Goal: Task Accomplishment & Management: Use online tool/utility

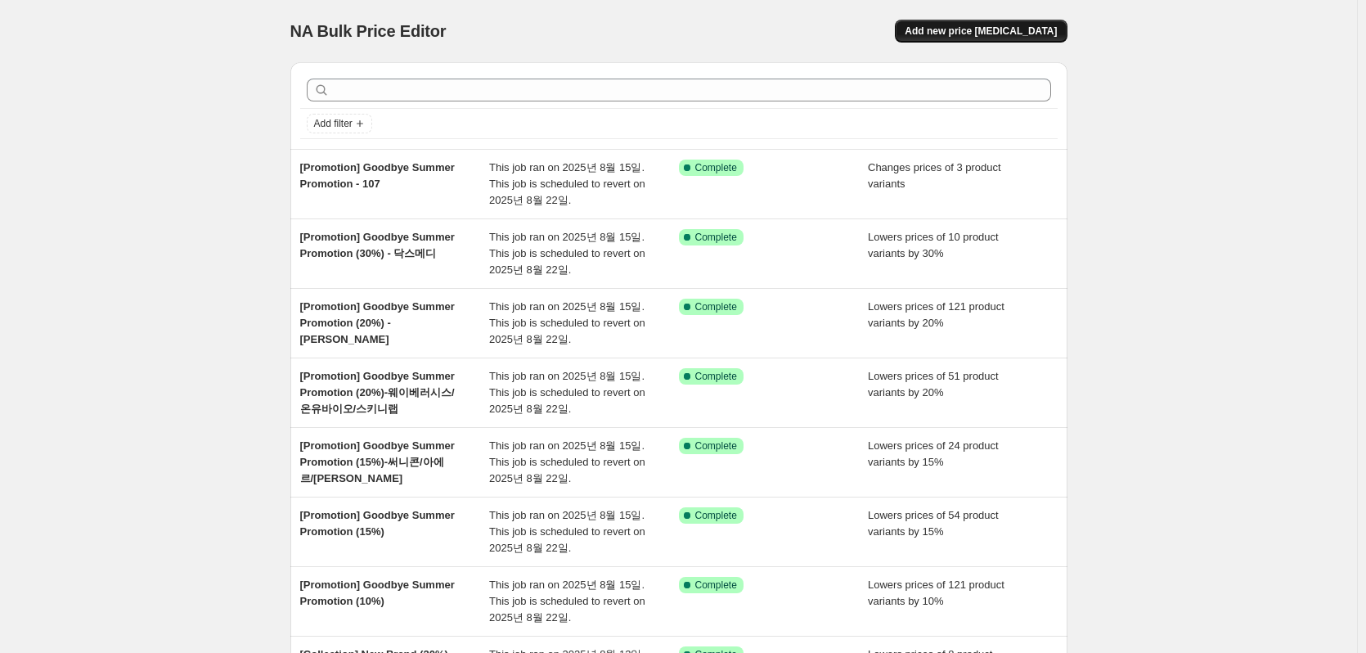
click at [970, 35] on span "Add new price [MEDICAL_DATA]" at bounding box center [980, 31] width 152 height 13
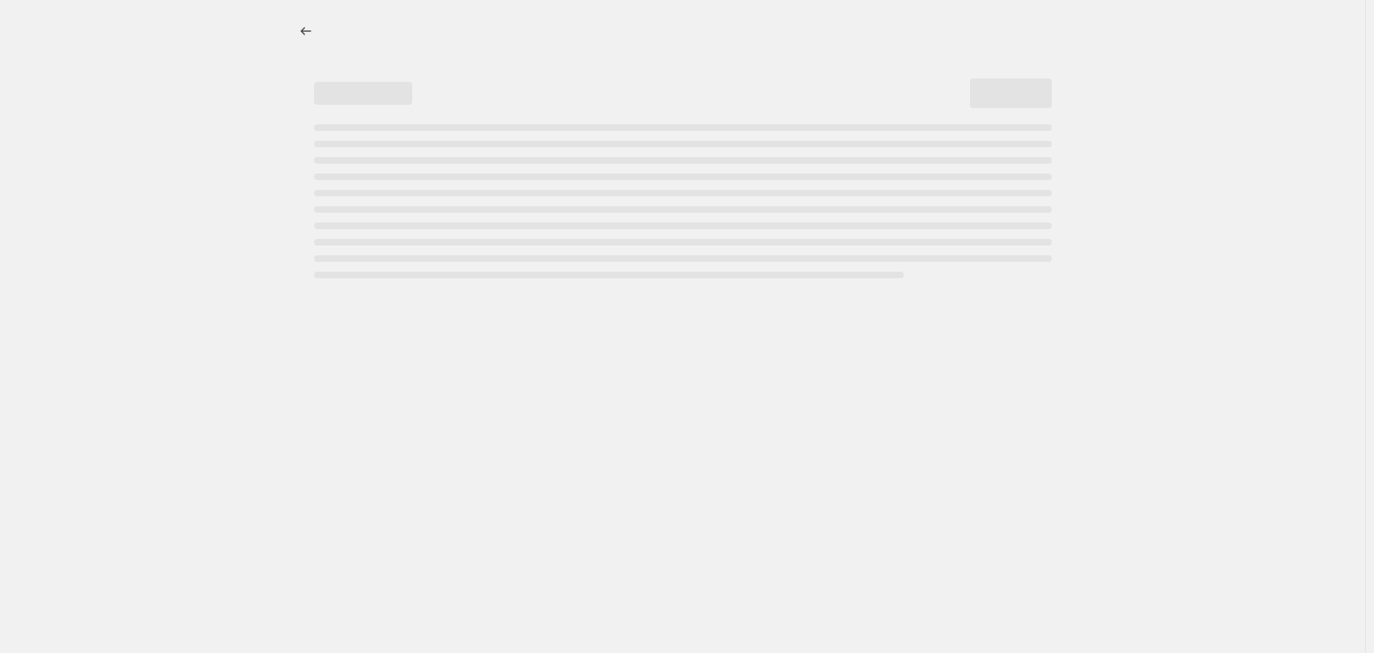
select select "percentage"
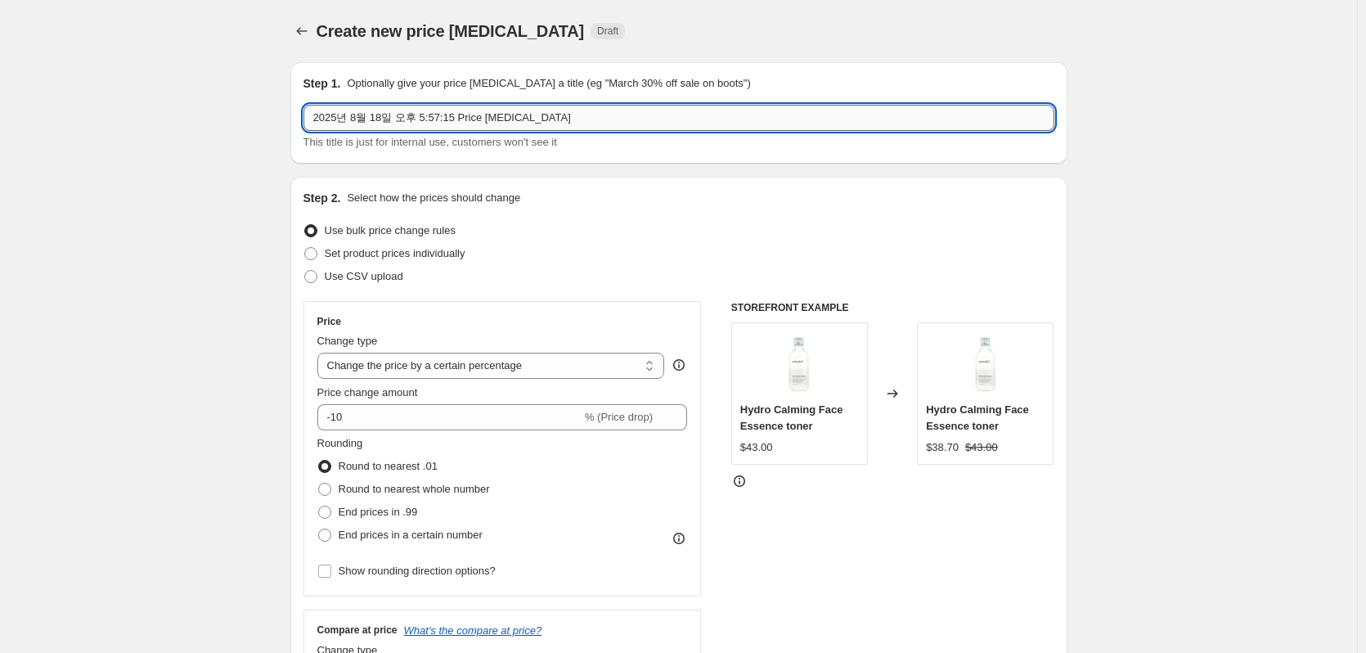
drag, startPoint x: 510, startPoint y: 113, endPoint x: 561, endPoint y: 115, distance: 50.8
click at [510, 113] on input "2025년 8월 18일 오후 5:57:15 Price change job" at bounding box center [678, 118] width 751 height 26
paste input "[Promotion] Happy Habits : Home"
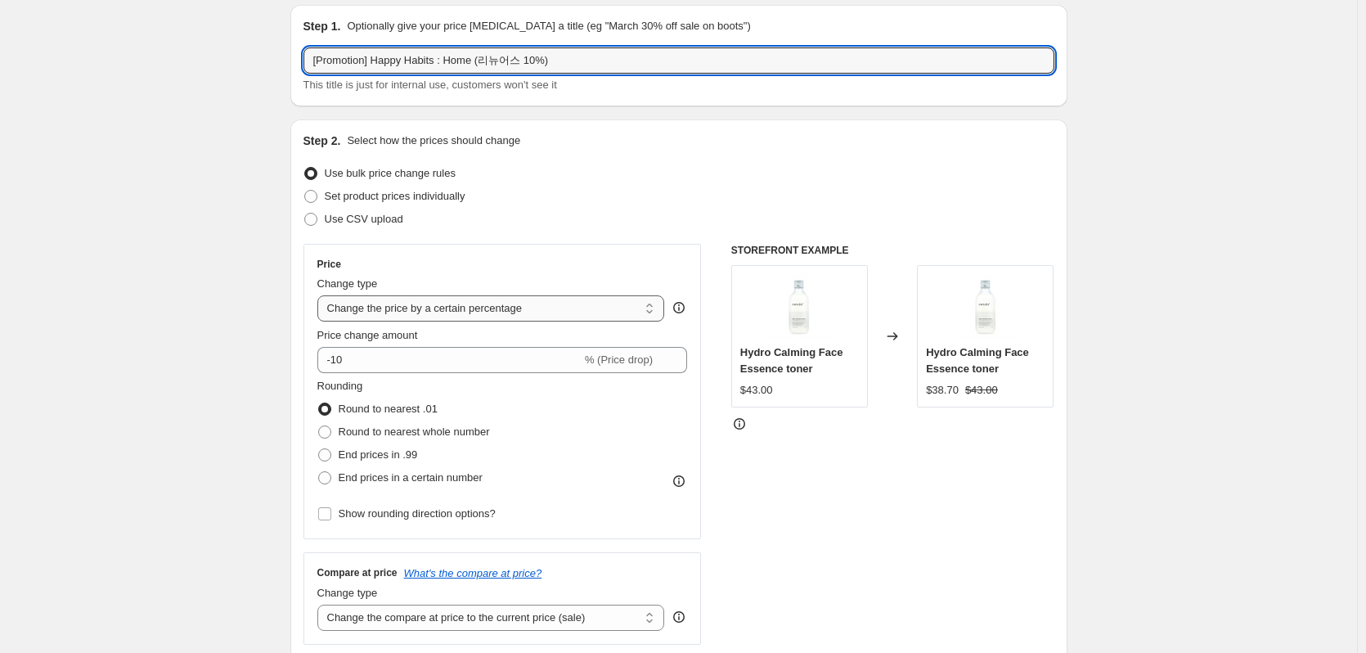
scroll to position [82, 0]
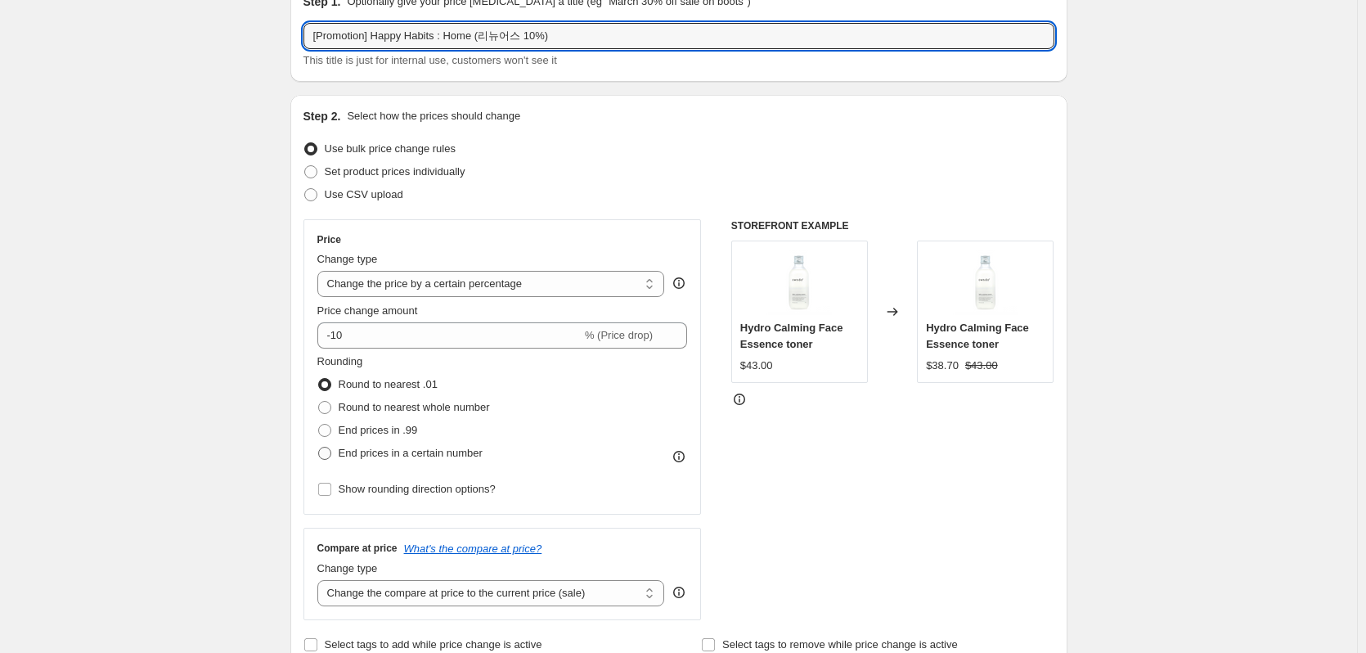
type input "[Promotion] Happy Habits : Home (리뉴어스 10%)"
click at [346, 453] on span "End prices in a certain number" at bounding box center [411, 452] width 144 height 12
click at [319, 447] on input "End prices in a certain number" at bounding box center [318, 446] width 1 height 1
radio input "true"
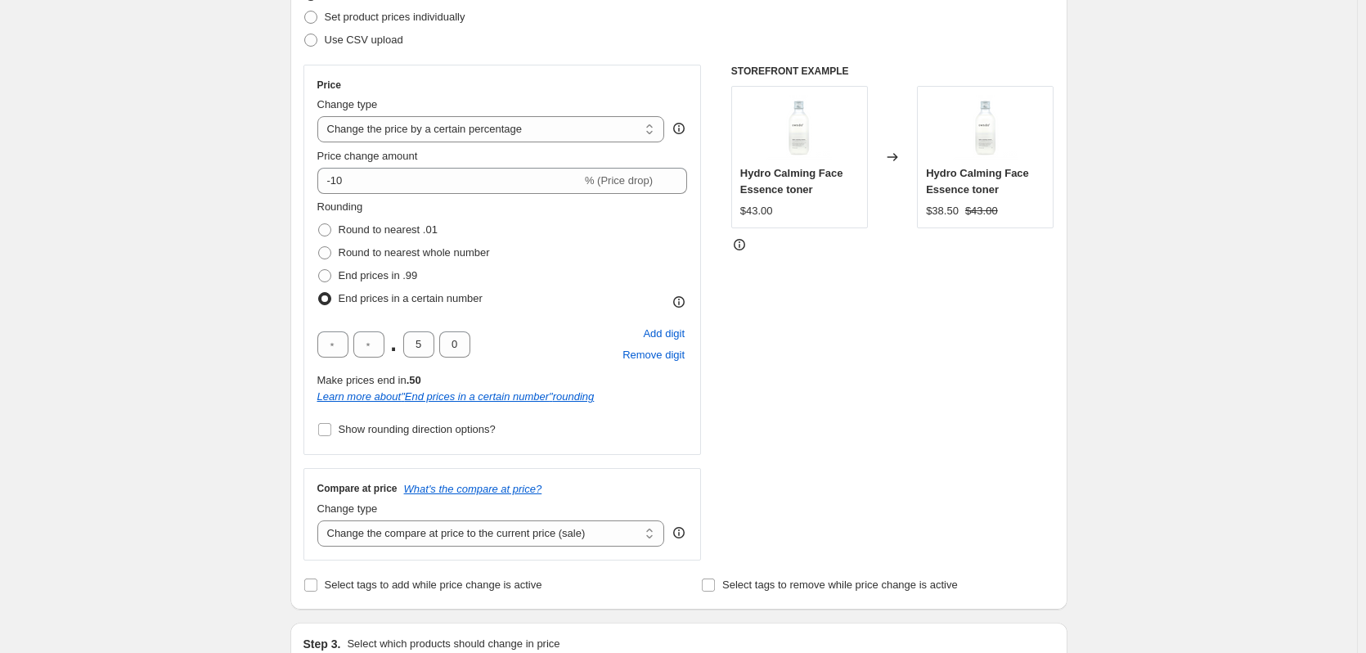
scroll to position [409, 0]
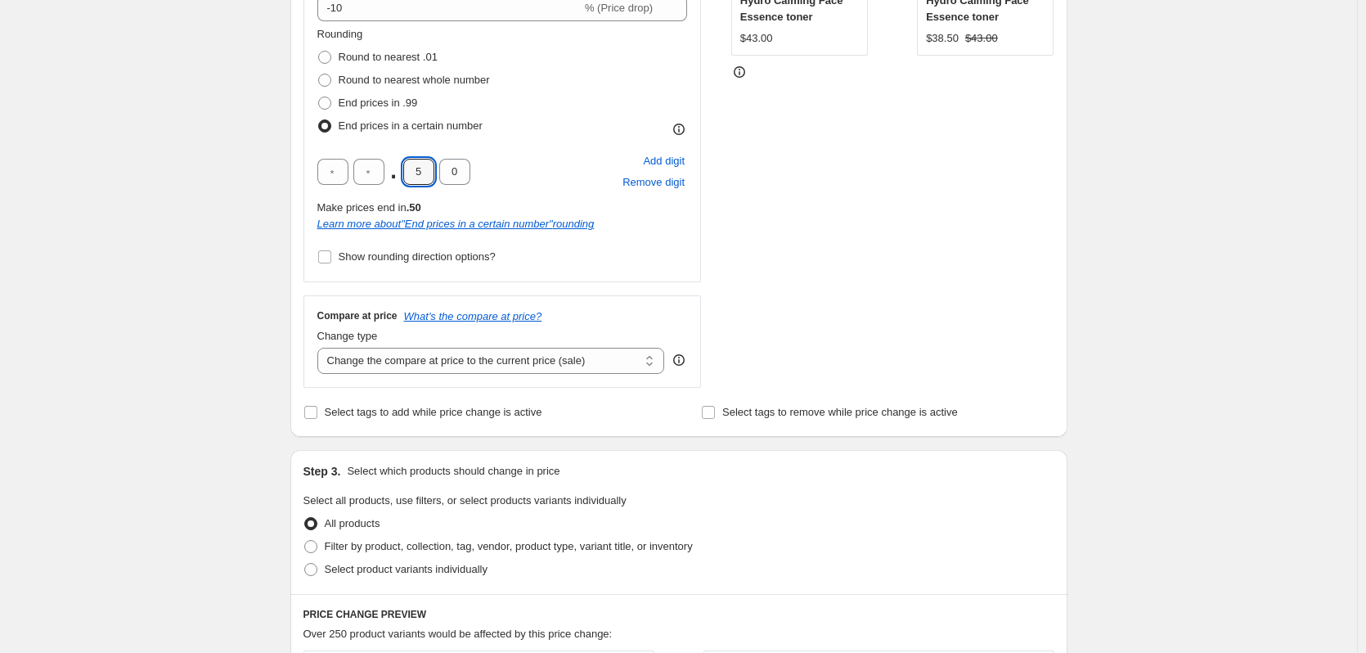
drag, startPoint x: 425, startPoint y: 175, endPoint x: 572, endPoint y: 177, distance: 146.4
click at [425, 175] on input "5" at bounding box center [418, 172] width 31 height 26
click at [824, 218] on div "STOREFRONT EXAMPLE Hydro Calming Face Essence toner $43.00 Changed to Hydro Cal…" at bounding box center [892, 140] width 323 height 496
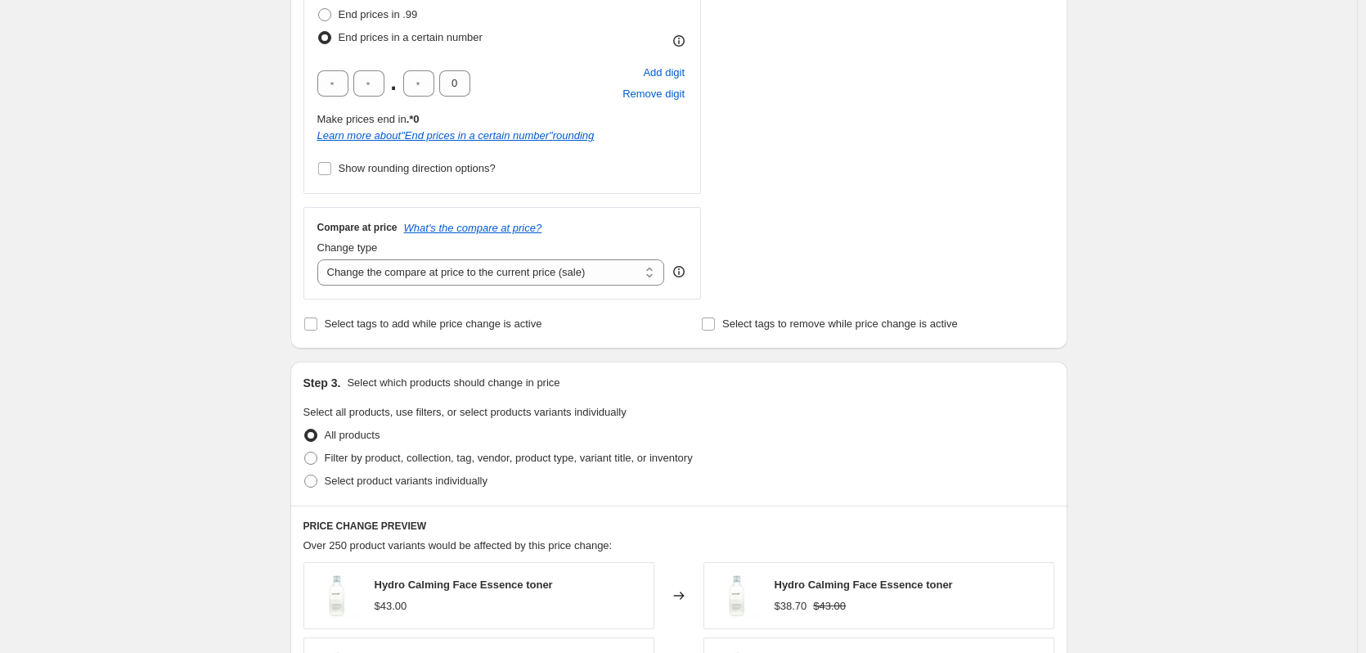
scroll to position [736, 0]
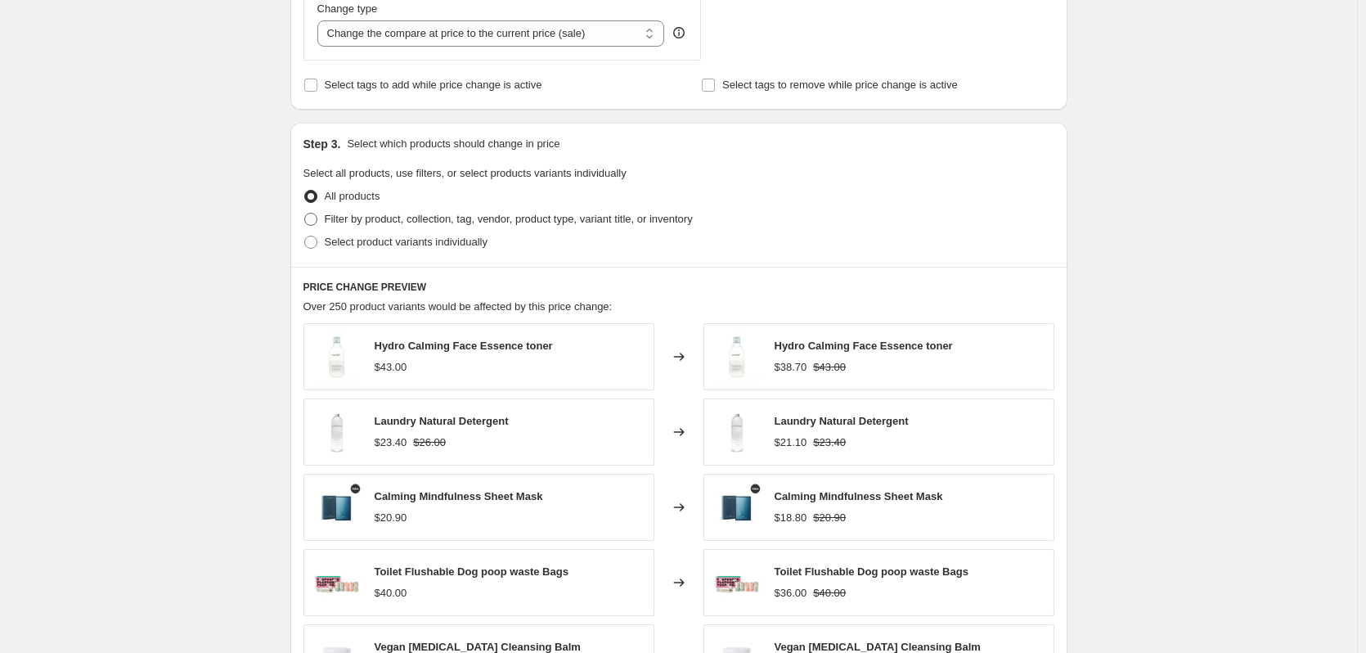
click at [469, 224] on span "Filter by product, collection, tag, vendor, product type, variant title, or inv…" at bounding box center [509, 219] width 368 height 12
click at [305, 213] on input "Filter by product, collection, tag, vendor, product type, variant title, or inv…" at bounding box center [304, 213] width 1 height 1
radio input "true"
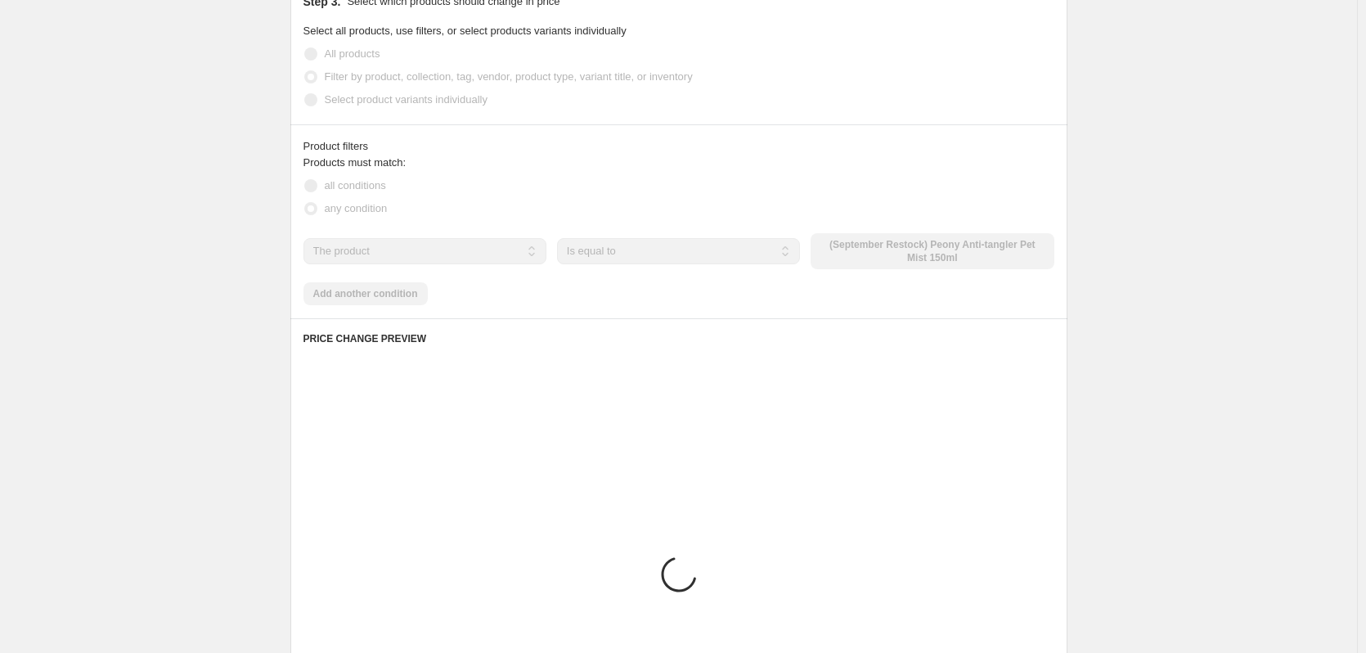
scroll to position [899, 0]
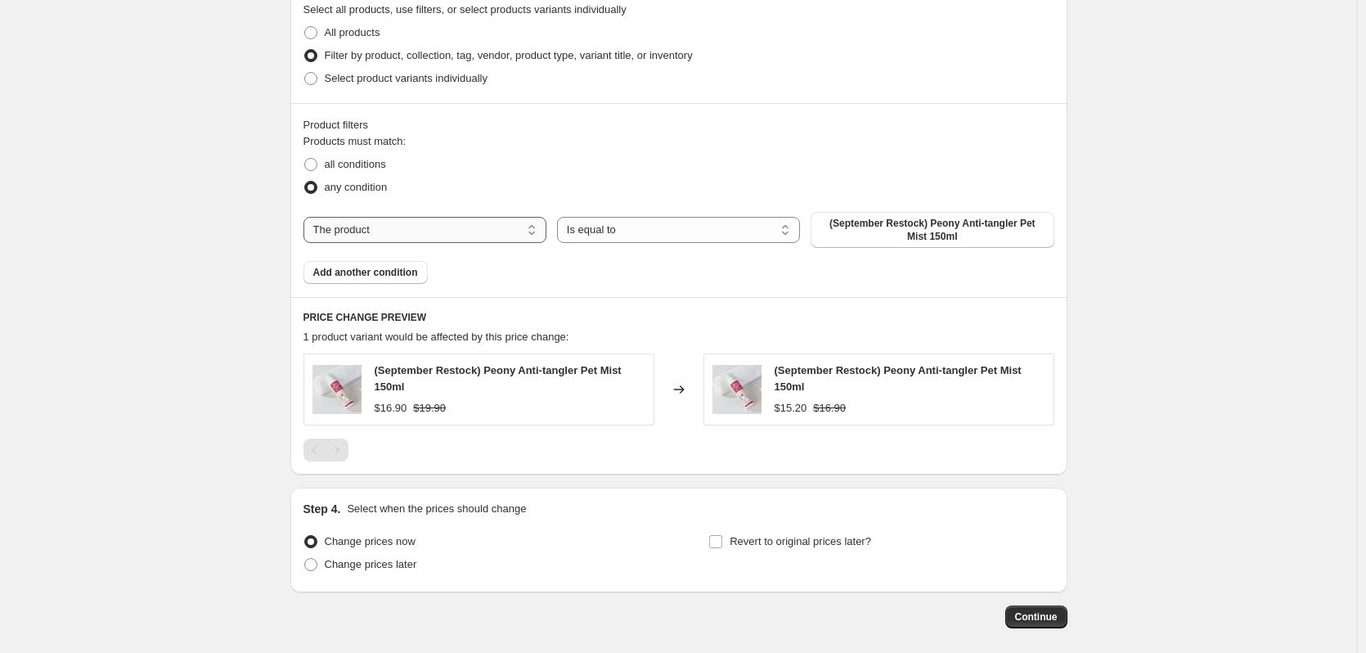
drag, startPoint x: 416, startPoint y: 227, endPoint x: 415, endPoint y: 240, distance: 12.4
click at [416, 227] on select "The product The product's collection The product's tag The product's vendor The…" at bounding box center [424, 230] width 243 height 26
select select "vendor"
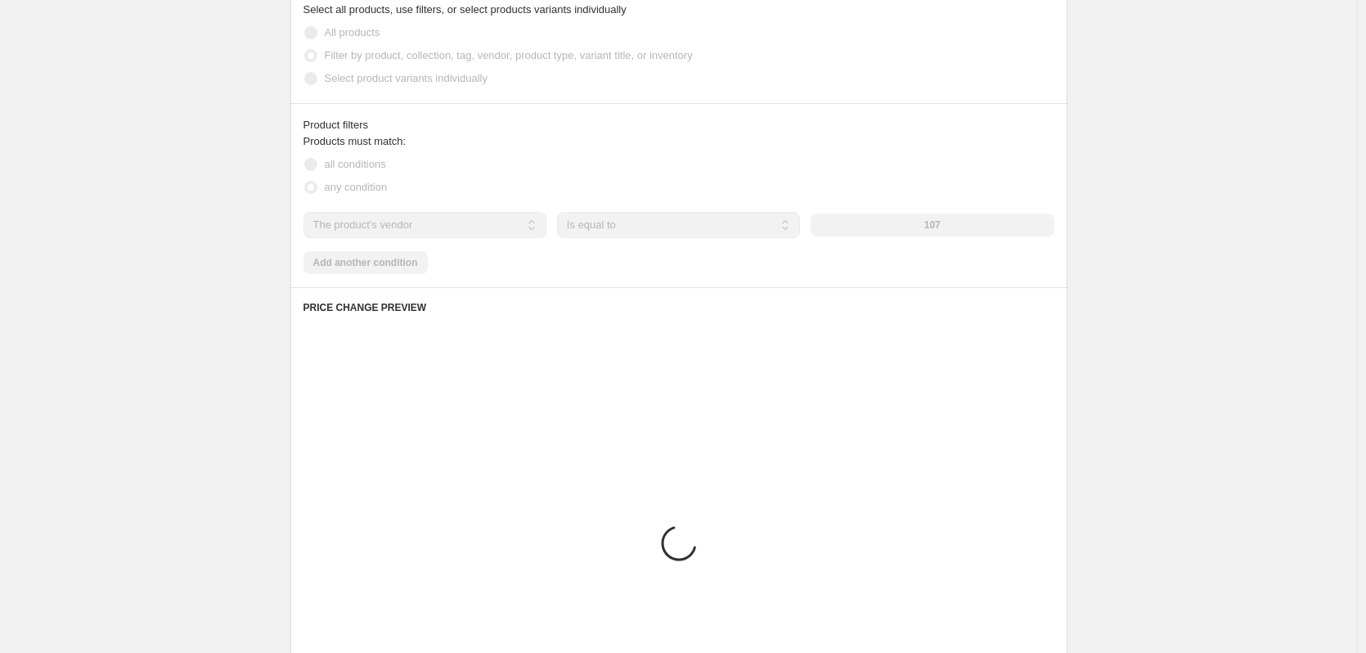
click at [862, 231] on div "107" at bounding box center [931, 224] width 243 height 23
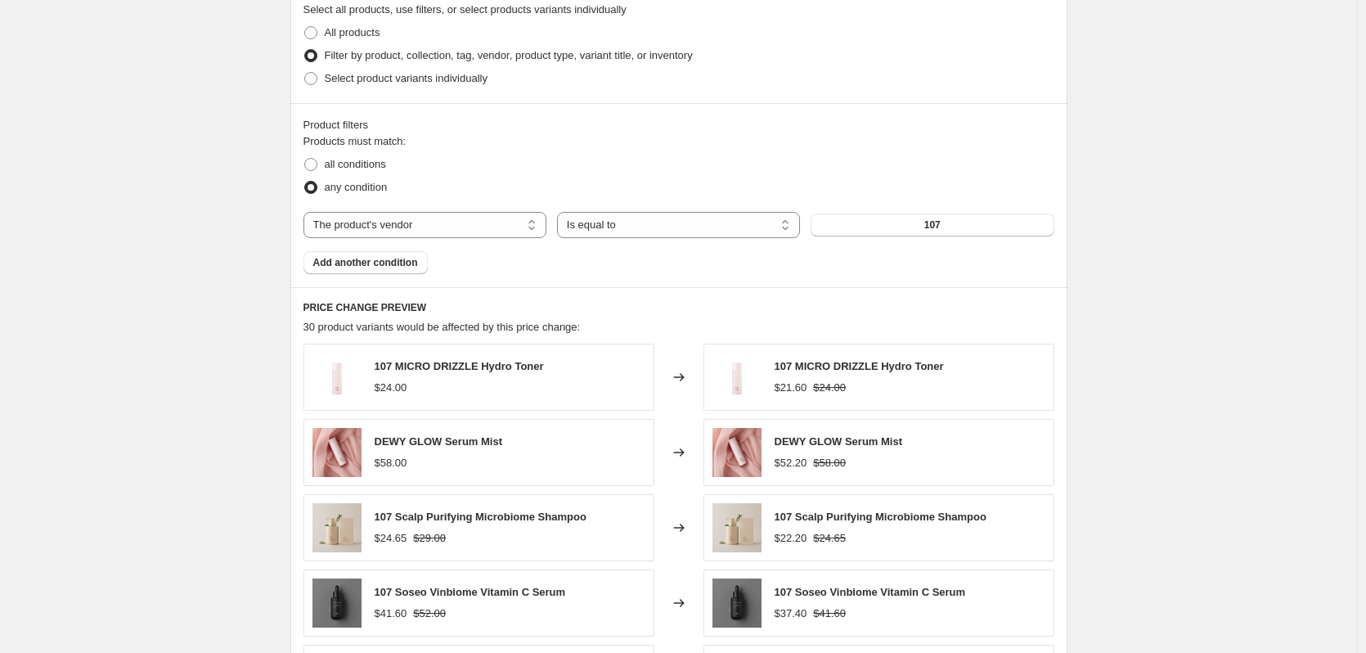
click at [949, 229] on button "107" at bounding box center [931, 224] width 243 height 23
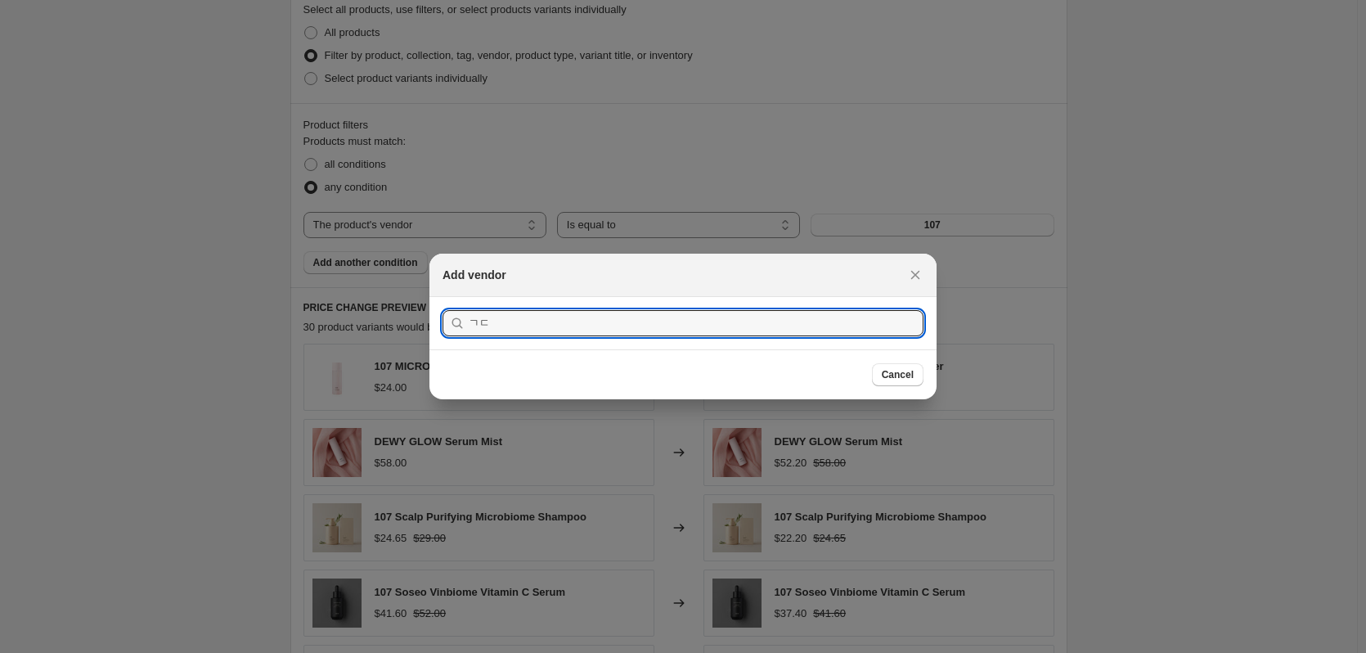
type input "ㄱ"
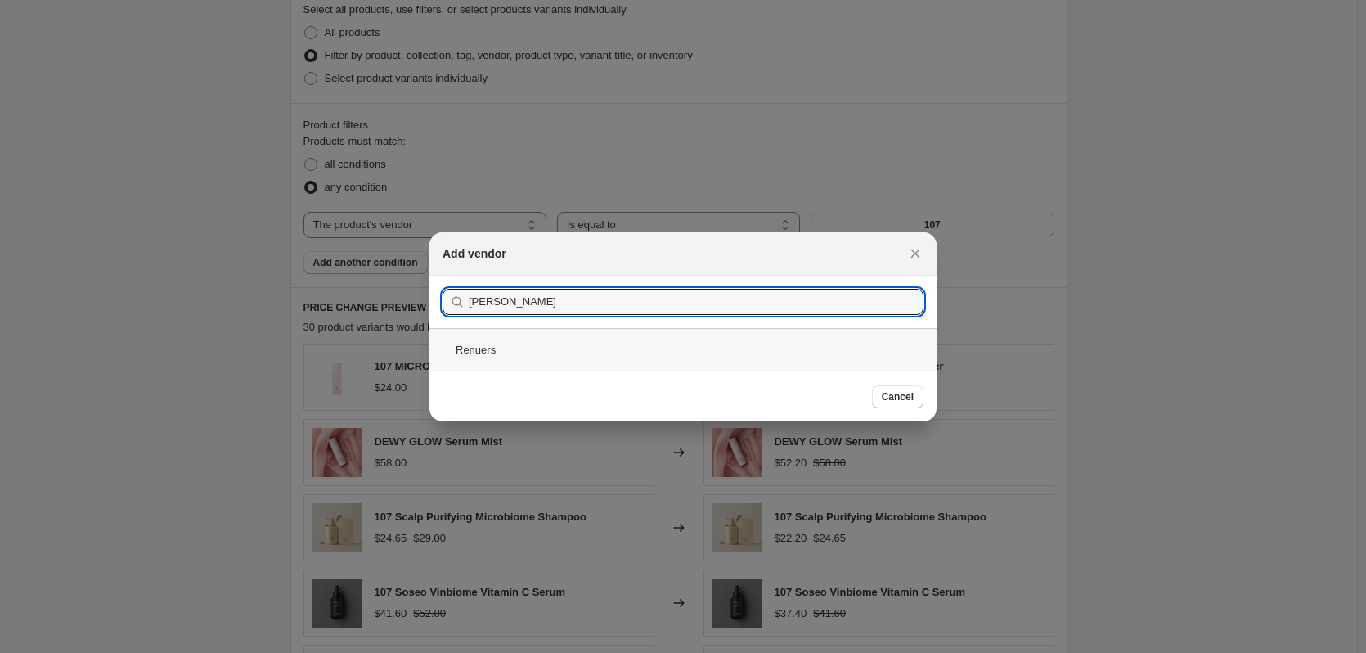
type input "renu"
click at [522, 348] on div "Renuers" at bounding box center [682, 349] width 507 height 43
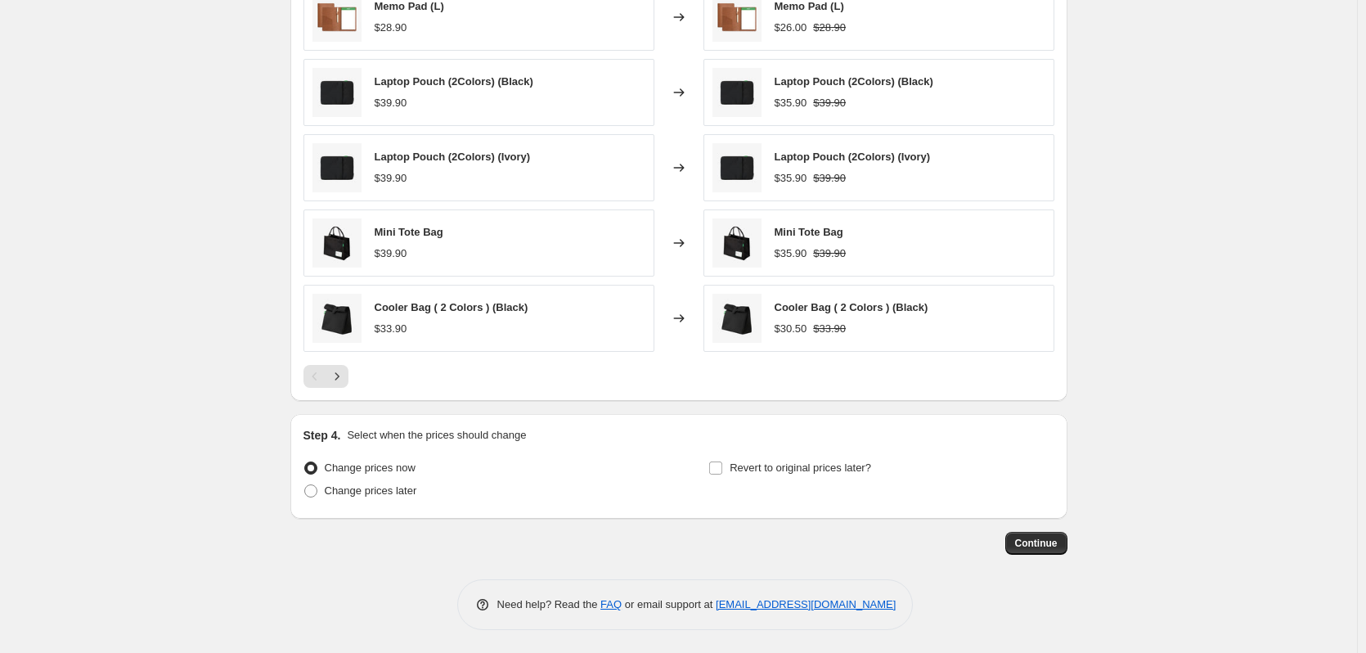
scroll to position [1262, 0]
click at [769, 468] on span "Revert to original prices later?" at bounding box center [799, 466] width 141 height 12
click at [722, 468] on input "Revert to original prices later?" at bounding box center [715, 466] width 13 height 13
checkbox input "true"
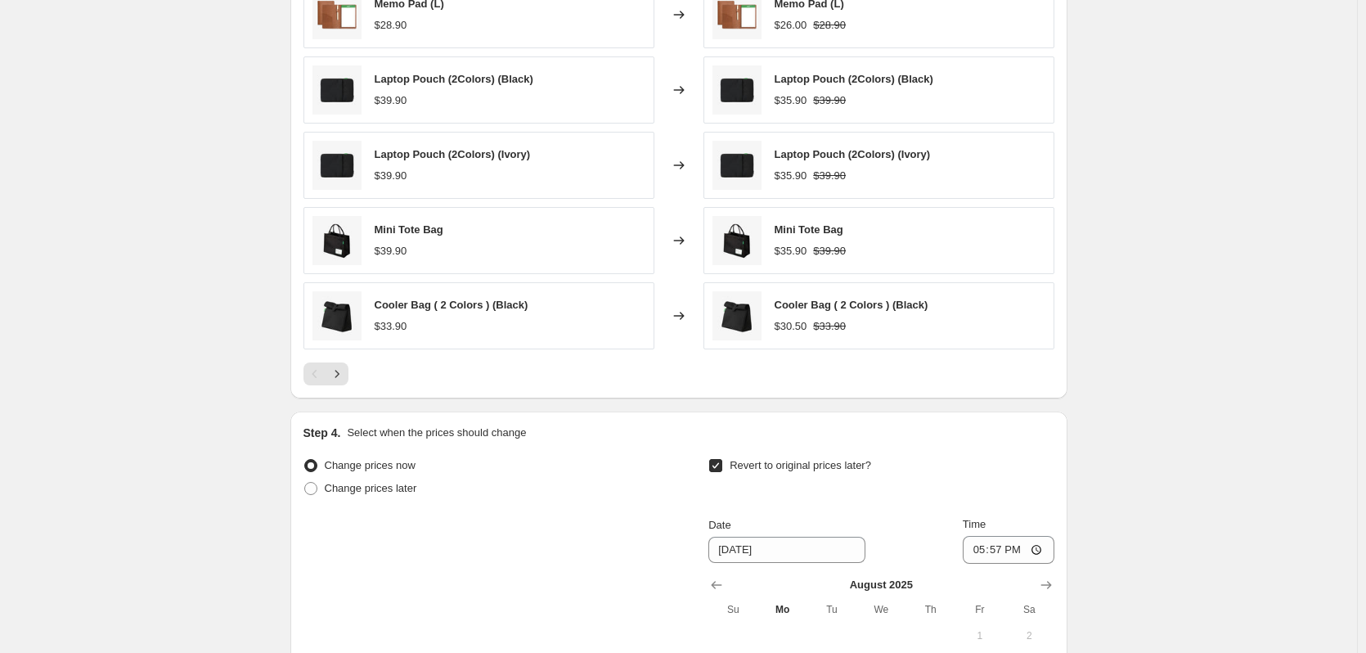
scroll to position [1425, 0]
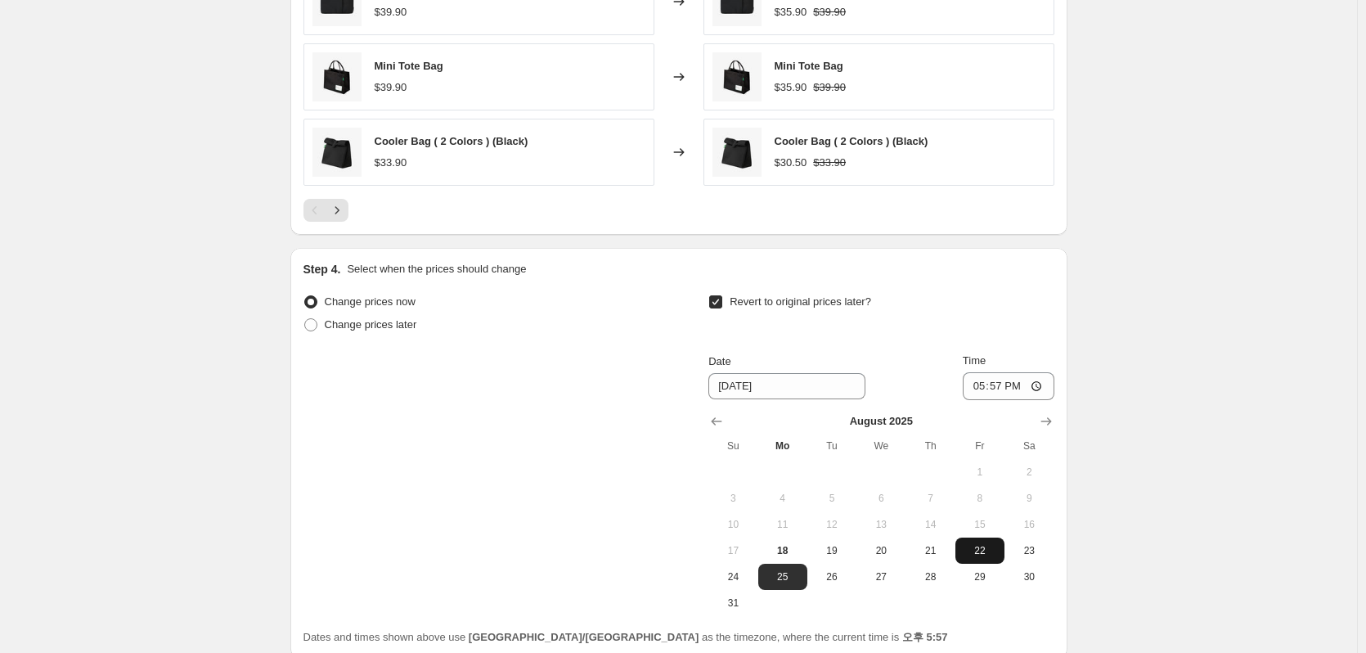
click at [990, 552] on span "22" at bounding box center [980, 550] width 36 height 13
type input "8/22/2025"
click at [1011, 396] on input "17:57" at bounding box center [1008, 386] width 92 height 28
click at [1021, 384] on input "17:57" at bounding box center [1008, 386] width 92 height 28
type input "17:00"
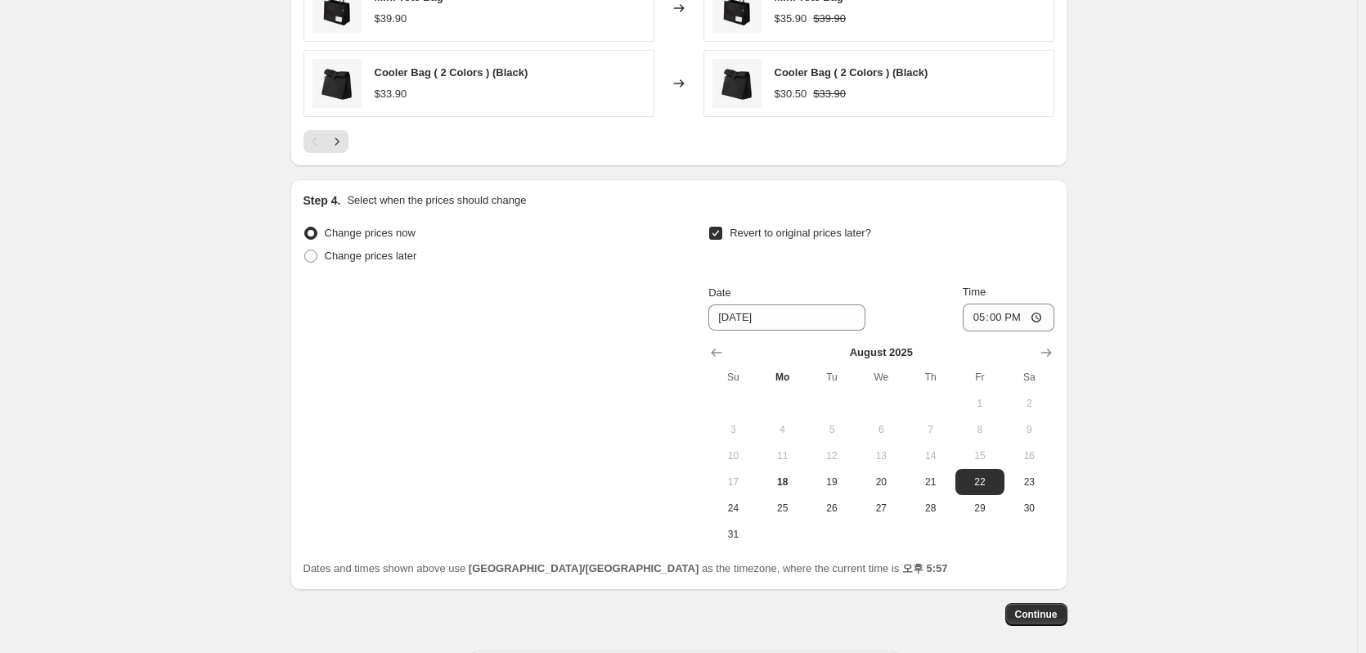
scroll to position [1568, 0]
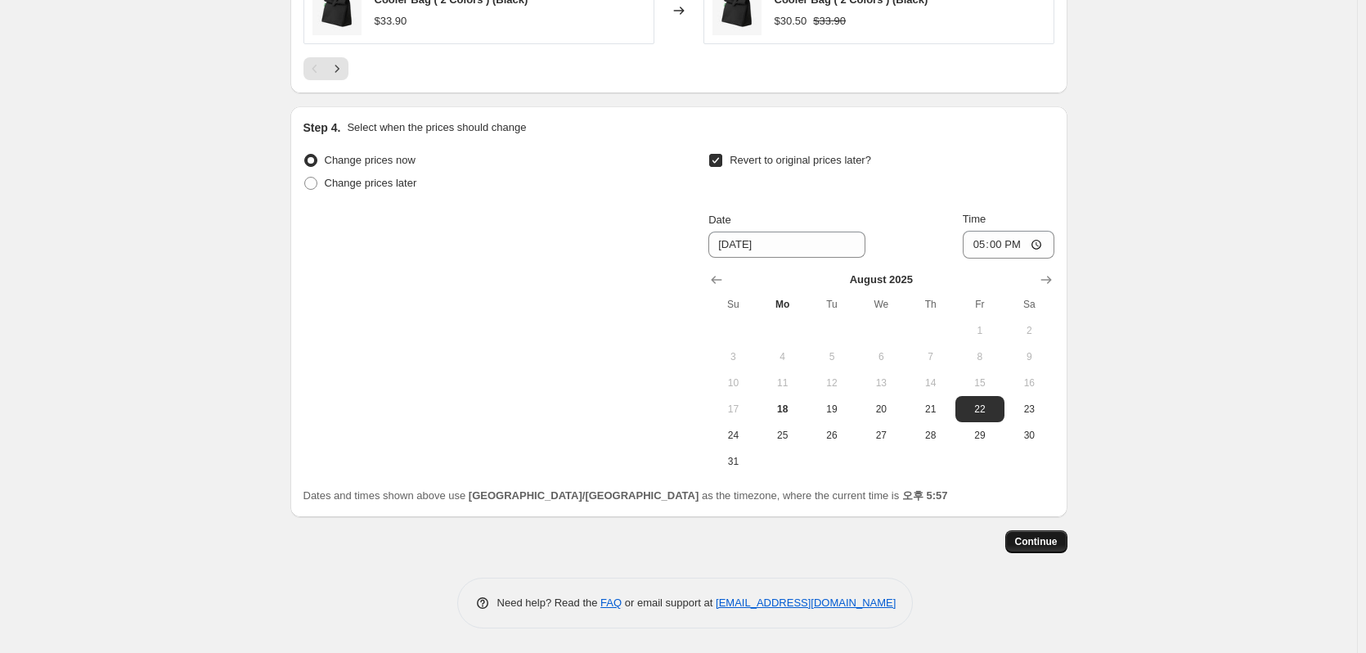
click at [1020, 545] on span "Continue" at bounding box center [1036, 541] width 43 height 13
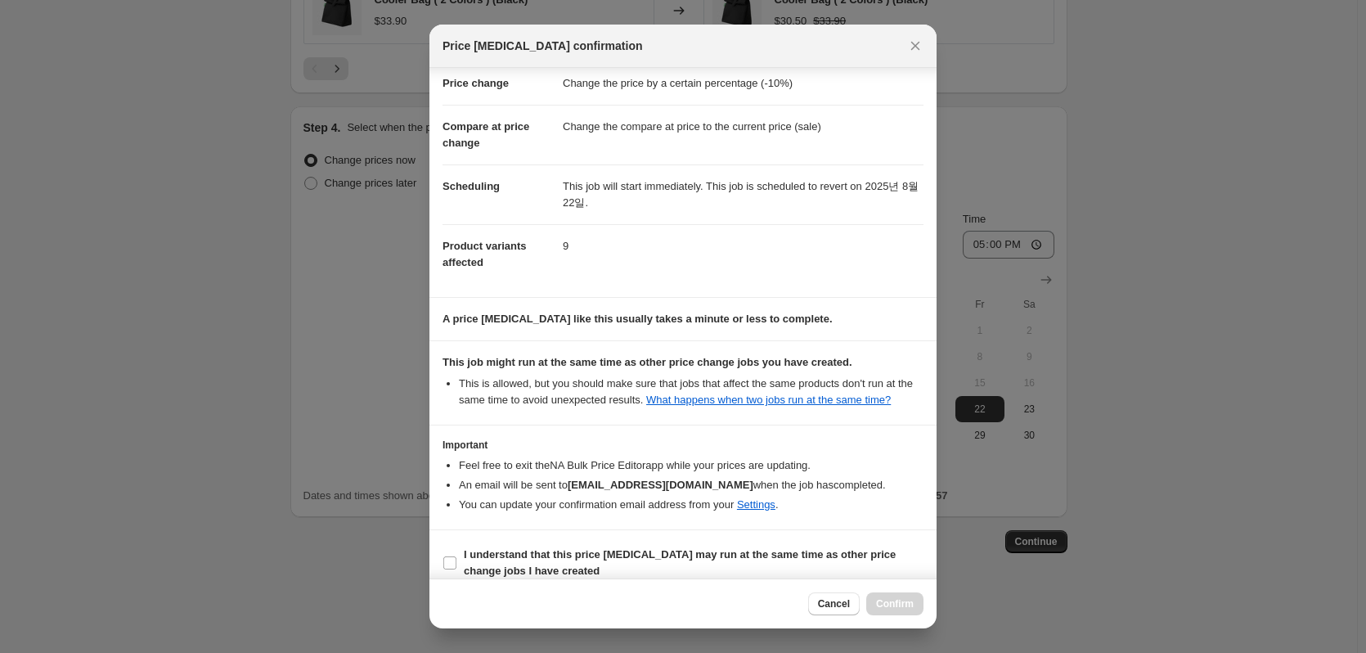
scroll to position [52, 0]
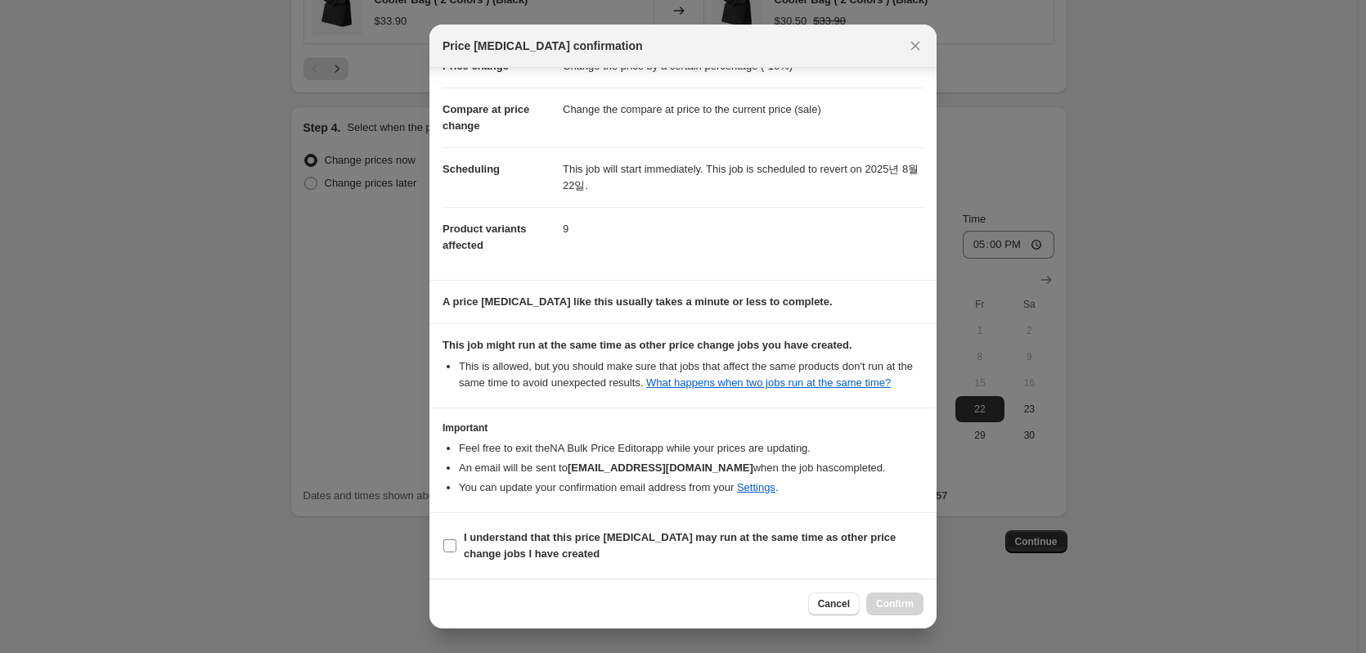
click at [845, 531] on b "I understand that this price change job may run at the same time as other price…" at bounding box center [680, 545] width 432 height 29
click at [456, 539] on input "I understand that this price change job may run at the same time as other price…" at bounding box center [449, 545] width 13 height 13
checkbox input "true"
click at [884, 603] on span "Confirm" at bounding box center [895, 603] width 38 height 13
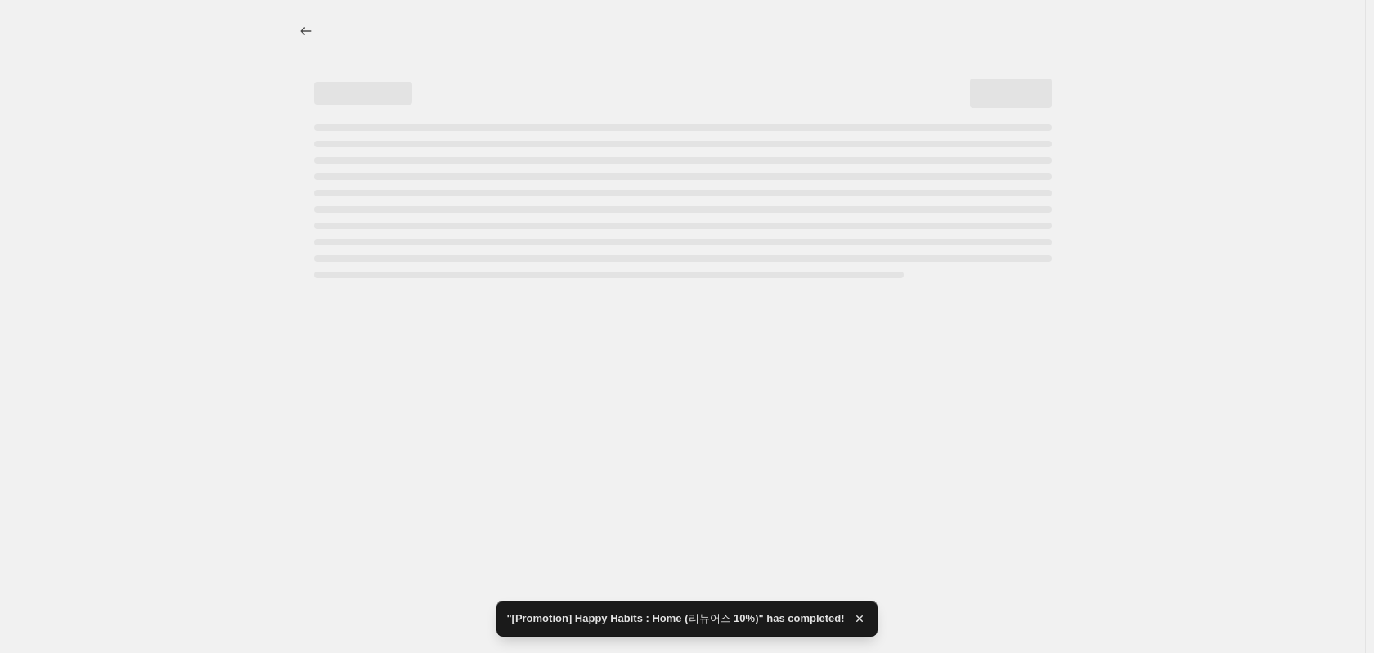
select select "percentage"
select select "vendor"
